Goal: Task Accomplishment & Management: Complete application form

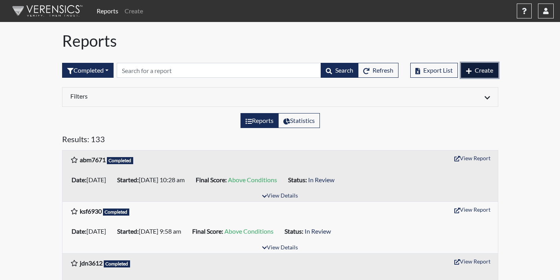
click at [484, 66] on span "Create" at bounding box center [483, 69] width 18 height 7
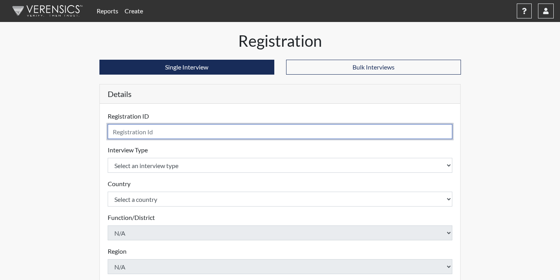
click at [180, 129] on input "text" at bounding box center [280, 131] width 345 height 15
type input "tsd8233"
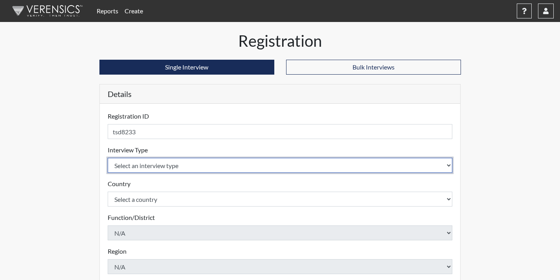
click at [278, 168] on select "Select an interview type Corrections Pre-Employment" at bounding box center [280, 165] width 345 height 15
select select "ff733e93-e1bf-11ea-9c9f-0eff0cf7eb8f"
click at [108, 158] on select "Select an interview type Corrections Pre-Employment" at bounding box center [280, 165] width 345 height 15
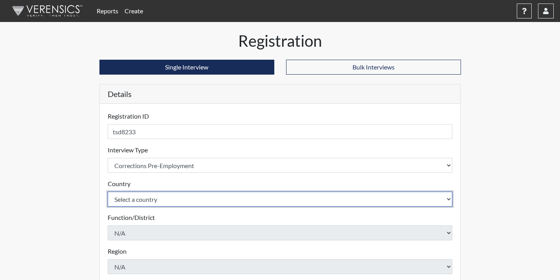
click at [263, 201] on select "Select a country [GEOGRAPHIC_DATA] [GEOGRAPHIC_DATA]" at bounding box center [280, 199] width 345 height 15
select select "united-states-of-[GEOGRAPHIC_DATA]"
click at [108, 192] on select "Select a country [GEOGRAPHIC_DATA] [GEOGRAPHIC_DATA]" at bounding box center [280, 199] width 345 height 15
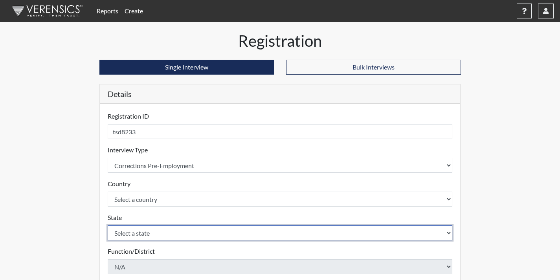
click at [252, 232] on select "Select a state [US_STATE] [US_STATE] [US_STATE] [US_STATE] [US_STATE] [US_STATE…" at bounding box center [280, 232] width 345 height 15
select select "GA"
click at [108, 225] on select "Select a state [US_STATE] [US_STATE] [US_STATE] [US_STATE] [US_STATE] [US_STATE…" at bounding box center [280, 232] width 345 height 15
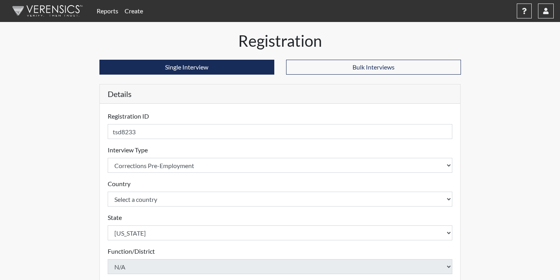
click at [518, 240] on div "Reports Create Help Center × Verensics Best Practices How to successfully use t…" at bounding box center [280, 238] width 560 height 476
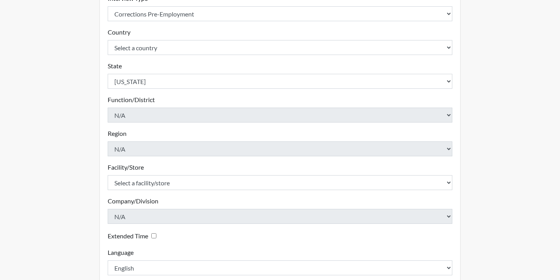
scroll to position [157, 0]
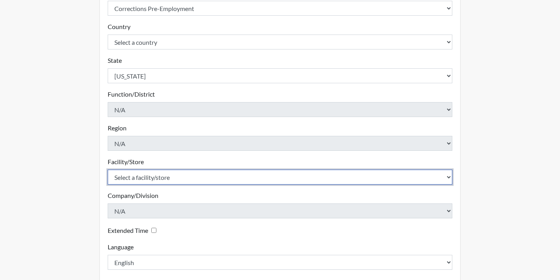
click at [248, 170] on select "Select a facility/store Coastal SP" at bounding box center [280, 177] width 345 height 15
select select "1ca32380-6dc3-48c7-adf5-9eb7d7284c70"
click at [108, 170] on select "Select a facility/store Coastal SP" at bounding box center [280, 177] width 345 height 15
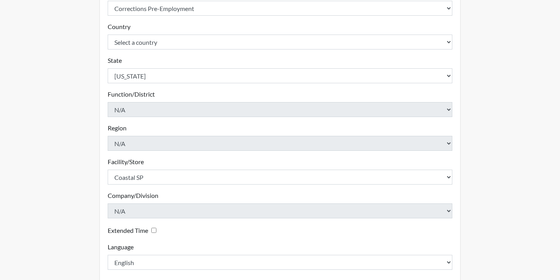
click at [477, 180] on div "Registration Single Interview Bulk Interviews Details Registration ID tsd8233 P…" at bounding box center [280, 96] width 448 height 444
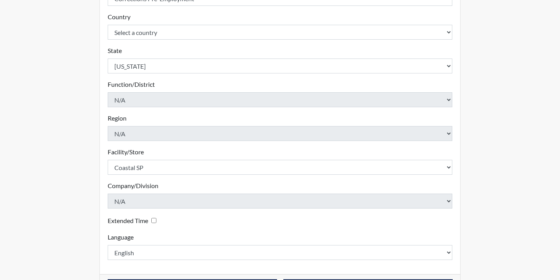
scroll to position [196, 0]
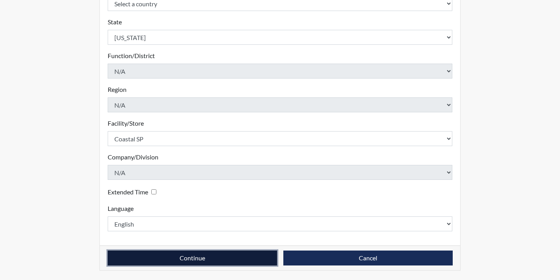
click at [261, 253] on button "Continue" at bounding box center [192, 258] width 169 height 15
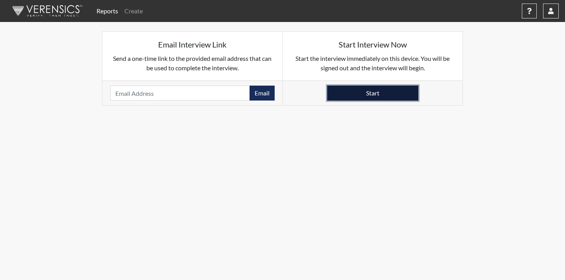
click at [364, 90] on button "Start" at bounding box center [372, 93] width 91 height 15
